Goal: Complete application form

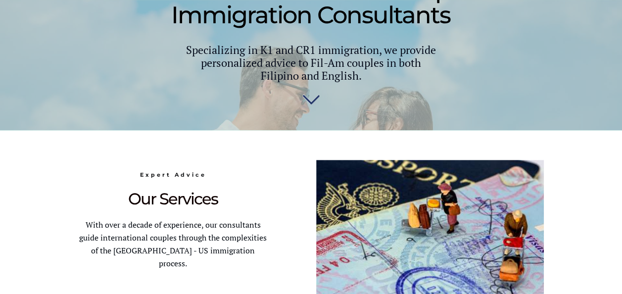
scroll to position [442, 0]
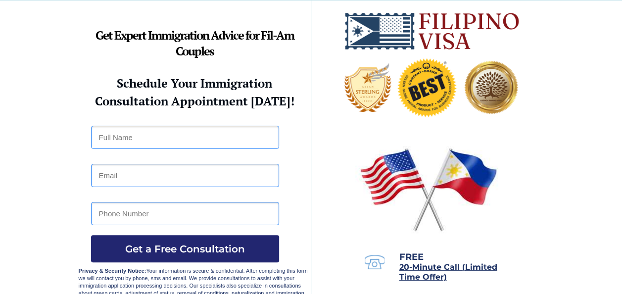
click at [560, 218] on div at bounding box center [311, 150] width 622 height 301
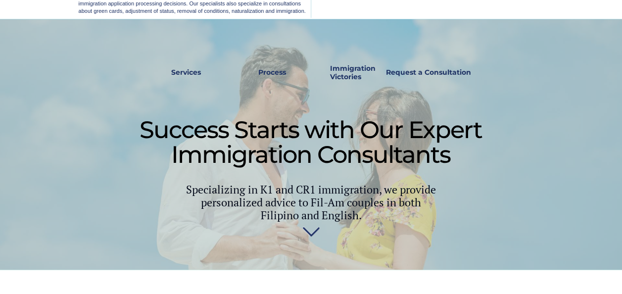
scroll to position [286, 0]
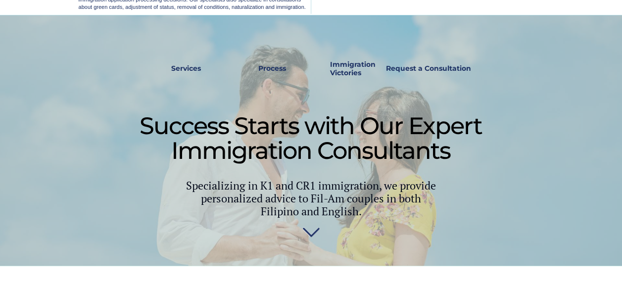
click at [527, 200] on div at bounding box center [312, 140] width 466 height 251
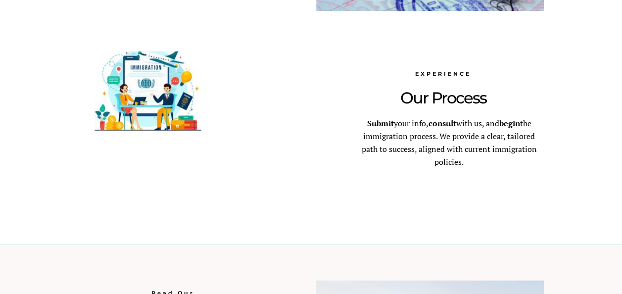
scroll to position [708, 0]
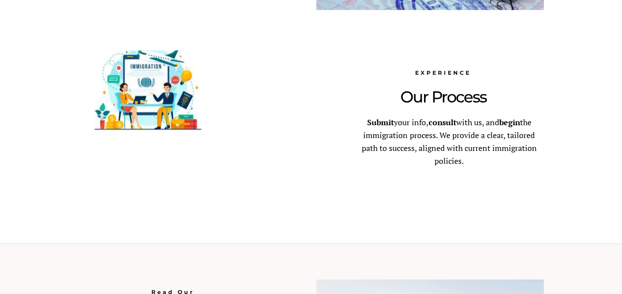
click at [570, 201] on div at bounding box center [311, 44] width 622 height 400
click at [582, 177] on div at bounding box center [311, 44] width 622 height 400
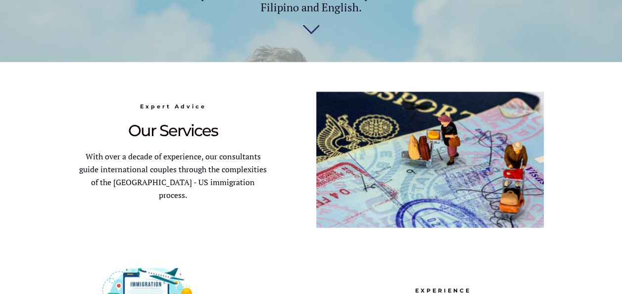
scroll to position [489, 0]
